Goal: Complete application form: Complete application form

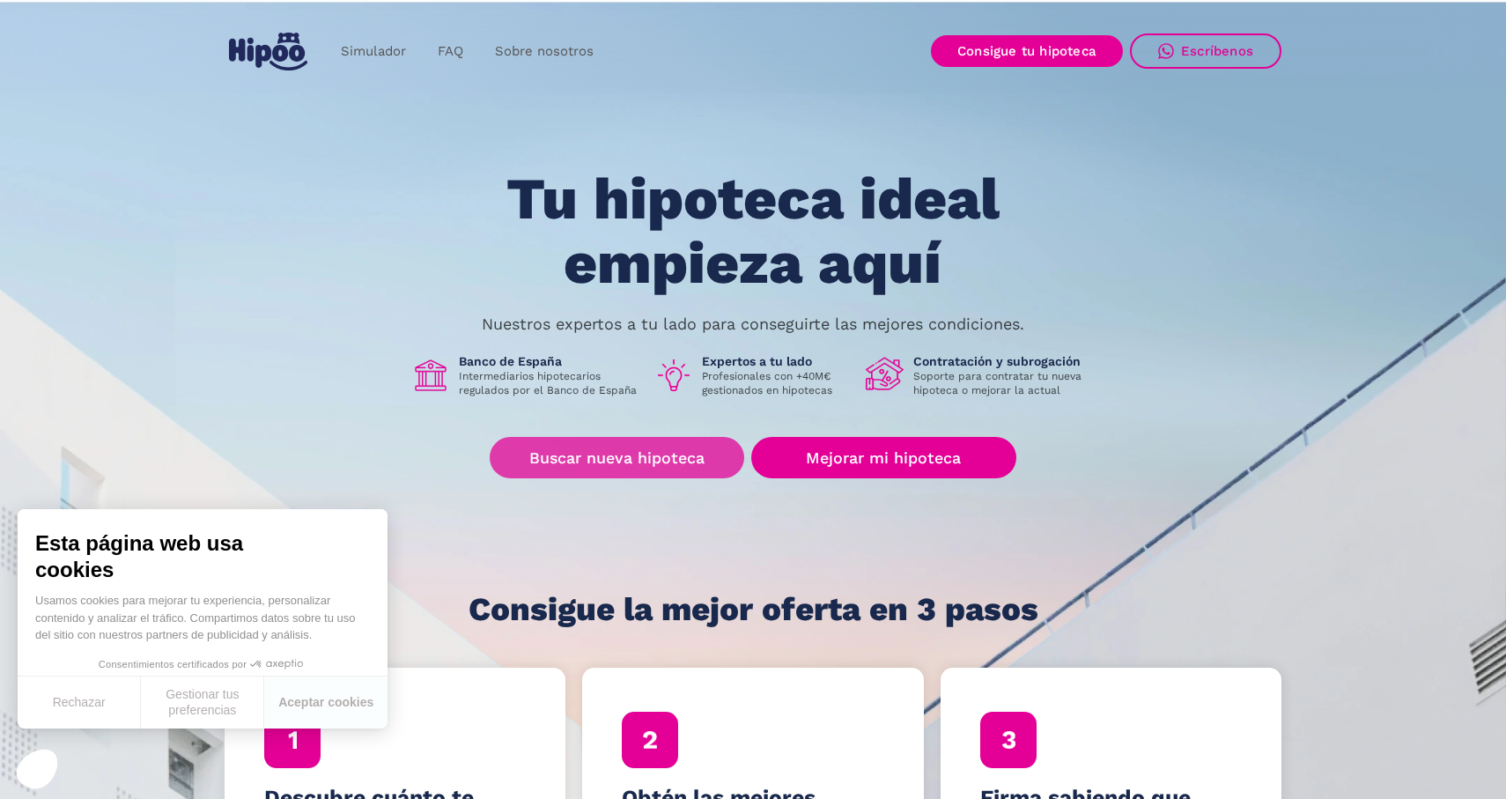
click at [683, 450] on link "Buscar nueva hipoteca" at bounding box center [617, 457] width 255 height 41
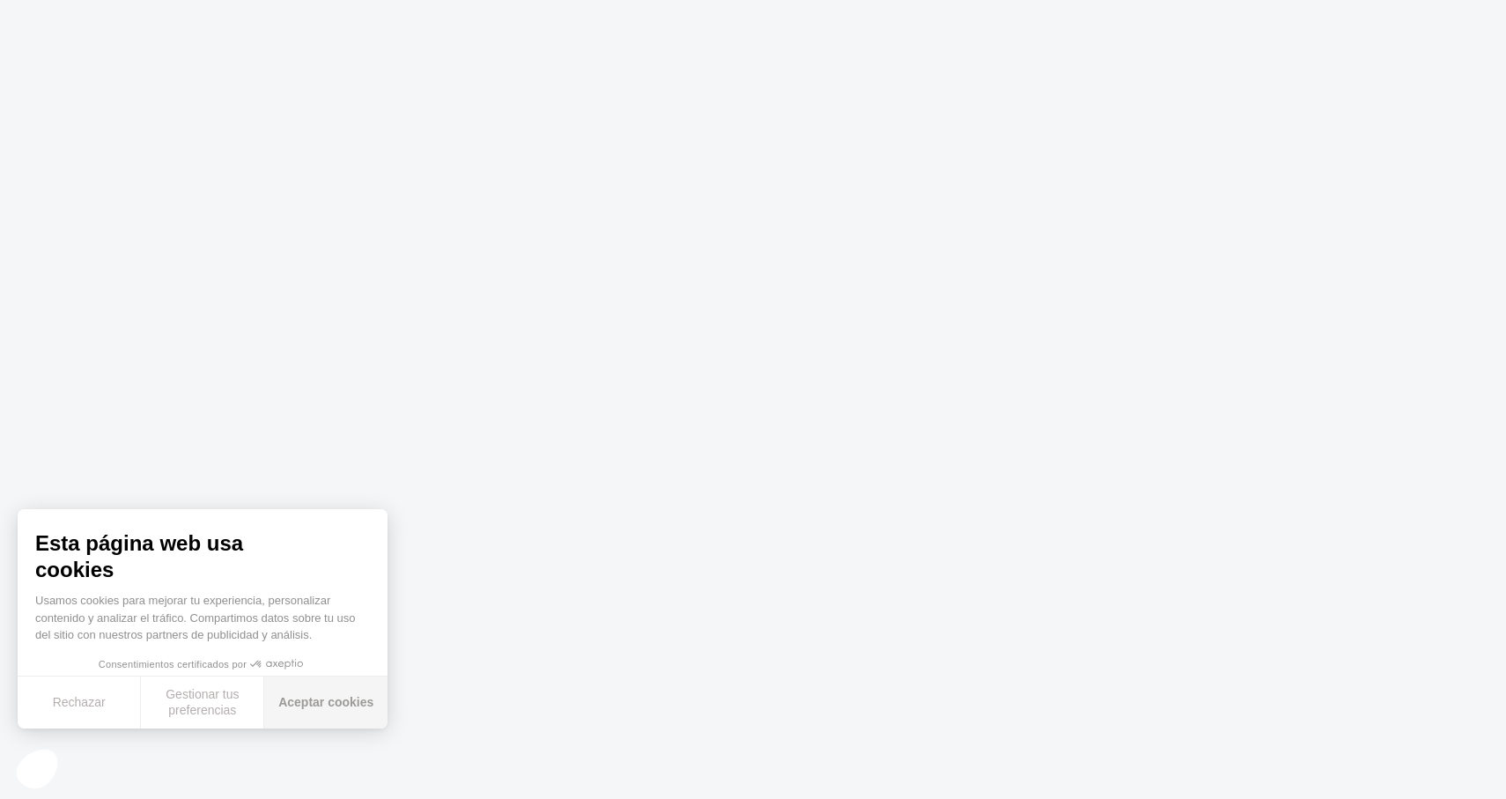
click at [344, 693] on button "Aceptar cookies" at bounding box center [325, 702] width 123 height 52
